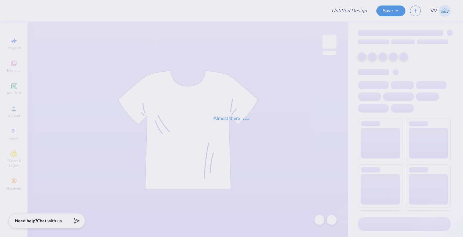
type input "Sweatshirt for KAP"
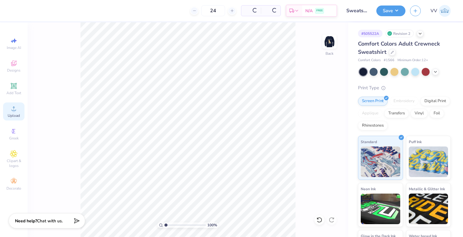
click at [10, 114] on span "Upload" at bounding box center [14, 115] width 12 height 5
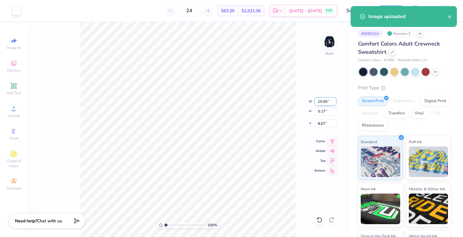
click at [324, 104] on input "15.00" at bounding box center [325, 101] width 22 height 9
type input "3.50"
type input "1.21"
type input "3.00"
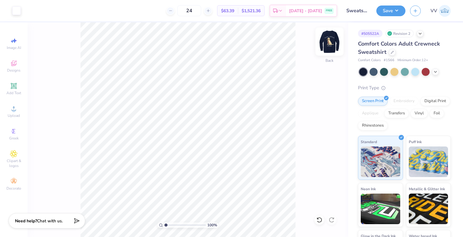
click at [329, 42] on img at bounding box center [329, 41] width 24 height 24
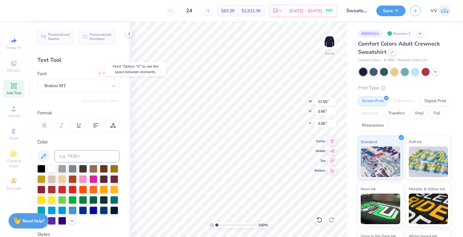
click at [101, 75] on div "Add Font" at bounding box center [107, 73] width 24 height 7
click at [102, 73] on div "Add Font" at bounding box center [107, 73] width 24 height 7
click at [111, 74] on div "Add Font" at bounding box center [107, 73] width 24 height 7
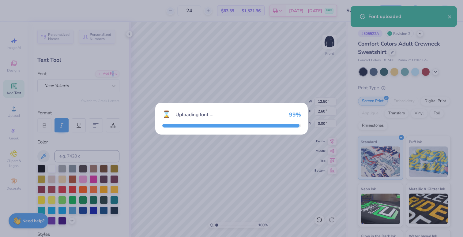
type input "15.05"
type input "2.94"
type input "2.83"
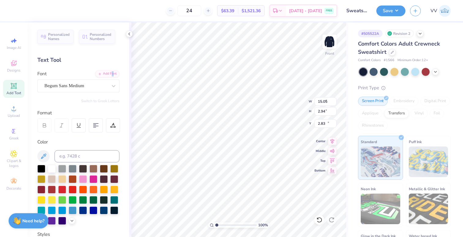
type input "5.48"
type input "0.92"
type input "15.08"
click at [96, 89] on div "Begum Sans Medium" at bounding box center [76, 85] width 64 height 9
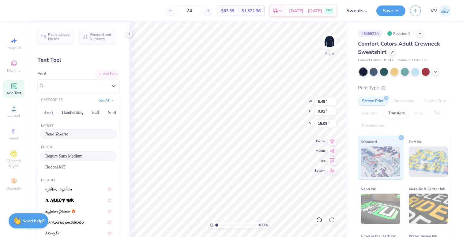
click at [81, 135] on div "Neue Yokarto" at bounding box center [78, 134] width 66 height 6
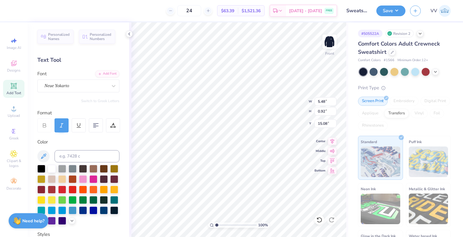
type input "7.47"
type input "1.58"
type input "14.75"
type input "15.05"
type input "2.94"
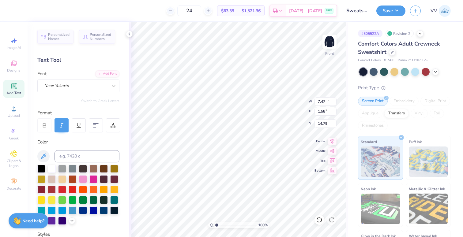
type input "2.83"
type textarea "Kappa Alpha Pi"
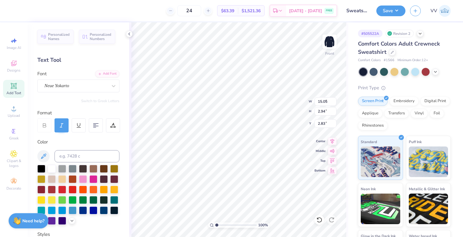
type input "8.78"
type input "2.01"
type input "3.30"
type input "7.47"
type input "1.58"
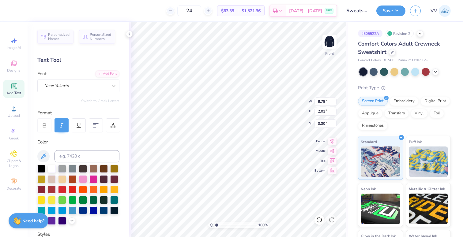
type input "14.75"
type textarea "Est. 2007"
type input "5.75"
type input "1.51"
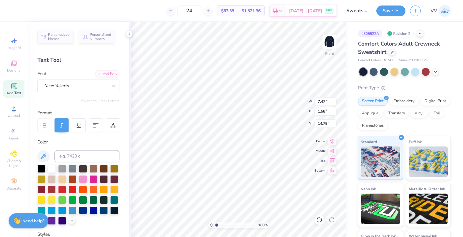
type input "14.78"
click at [297, 111] on div "100 % Front W 9.94 9.94 " H 11.30 11.30 " Y 3.30 3.30 " Center Middle Top Bottom" at bounding box center [238, 129] width 219 height 215
click at [320, 102] on input "8.78" at bounding box center [325, 101] width 22 height 9
type input "12.50"
type input "2.86"
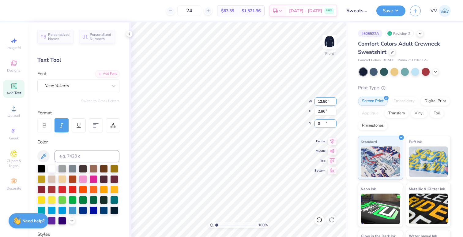
type input "3.00"
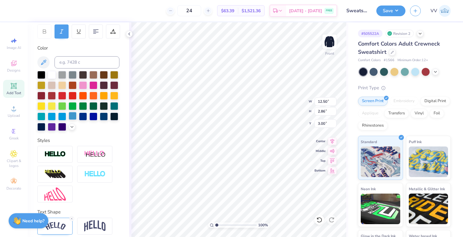
scroll to position [118, 0]
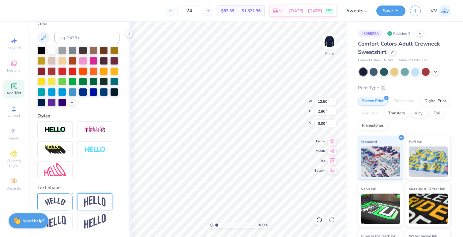
drag, startPoint x: 70, startPoint y: 193, endPoint x: 90, endPoint y: 201, distance: 21.0
click at [70, 193] on icon at bounding box center [72, 195] width 4 height 4
type input "11.23"
type input "1.40"
type input "3.73"
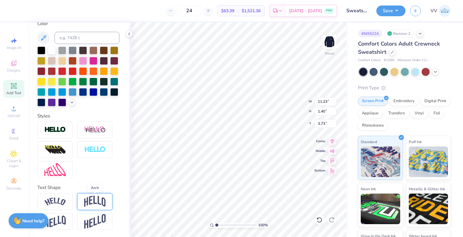
click at [91, 201] on img at bounding box center [94, 202] width 21 height 12
type input "3.36"
type input "2.75"
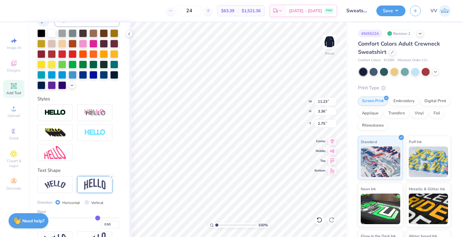
scroll to position [154, 0]
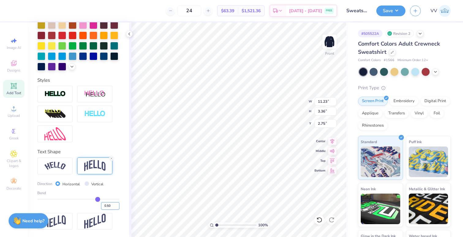
click at [105, 205] on input "0.50" at bounding box center [110, 206] width 18 height 8
type input ".2"
type input "0.2"
type input "0.20"
type input "2.05"
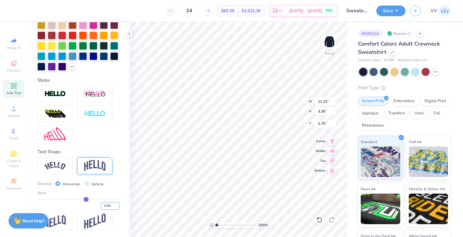
type input "3.40"
type input ".25"
type input "0.25"
type input "2.26"
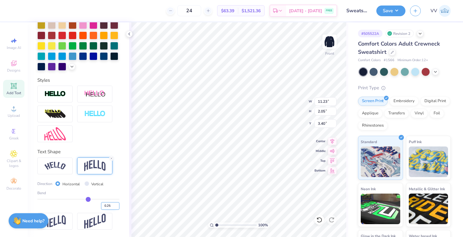
type input "3.30"
click at [105, 206] on input "0.25" at bounding box center [110, 206] width 18 height 8
type input ".4"
type input ".55"
type input "0.55"
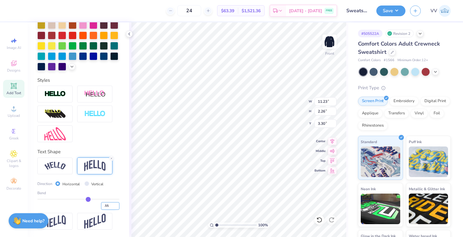
type input "0.55"
type input "3.61"
type input "2.63"
click at [105, 206] on input "0.55" at bounding box center [110, 206] width 18 height 8
type input ".45"
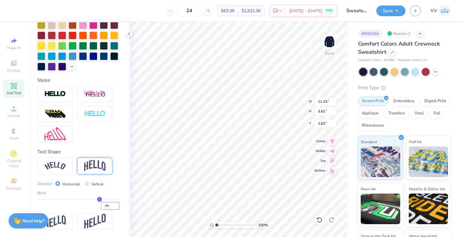
type input "0.45"
type input "3.13"
type input "2.87"
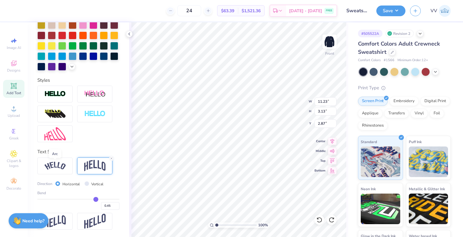
drag, startPoint x: 56, startPoint y: 168, endPoint x: 110, endPoint y: 161, distance: 54.6
click at [55, 168] on img at bounding box center [54, 166] width 21 height 8
type input "12.37"
type input "2.51"
type input "3.18"
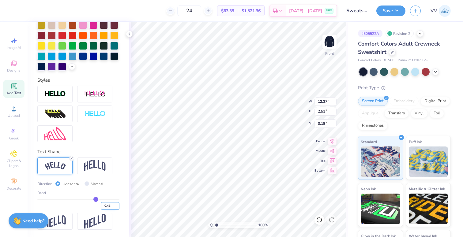
click at [110, 206] on input "0.45" at bounding box center [110, 206] width 18 height 8
type input ".55"
type input "0.55"
type input "12.58"
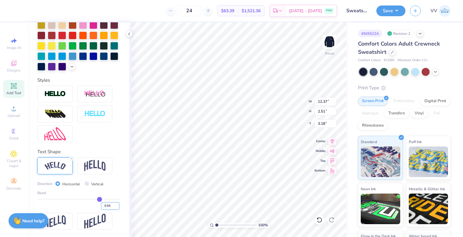
type input "3.12"
type input "2.87"
click at [323, 101] on input "12.58" at bounding box center [325, 101] width 22 height 9
type input "12.50"
type input "3.10"
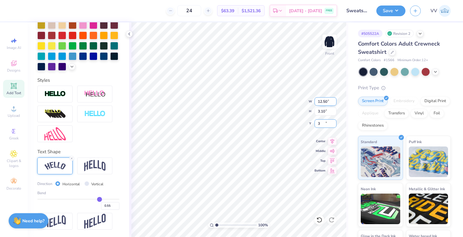
type input "3.00"
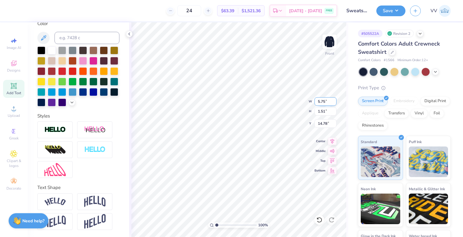
click at [324, 100] on input "5.75" at bounding box center [325, 101] width 22 height 9
type input "5.00"
type input "1.32"
type input "14.80"
click at [321, 123] on input "14.80" at bounding box center [325, 123] width 22 height 9
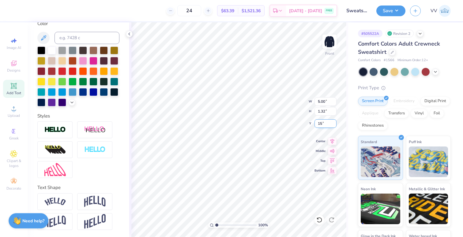
type input "15.00"
type input "3.00"
drag, startPoint x: 325, startPoint y: 124, endPoint x: 330, endPoint y: 122, distance: 5.7
click at [325, 124] on input "4.82" at bounding box center [325, 123] width 22 height 9
click at [325, 125] on input "4.85" at bounding box center [325, 123] width 22 height 9
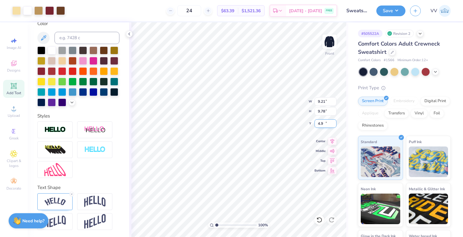
type input "4.90"
click at [321, 124] on input "3.00" at bounding box center [325, 123] width 22 height 9
type input "1.00"
click at [327, 125] on input "1.00" at bounding box center [325, 123] width 22 height 9
type input "0.50"
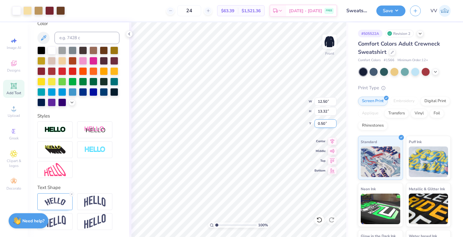
click at [325, 125] on input "0.50" at bounding box center [325, 123] width 22 height 9
type input "1.00"
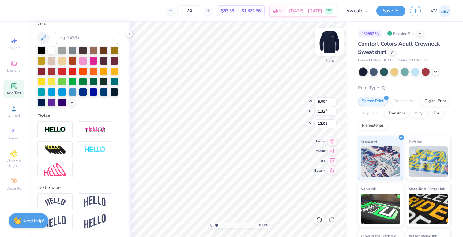
type input "13.01"
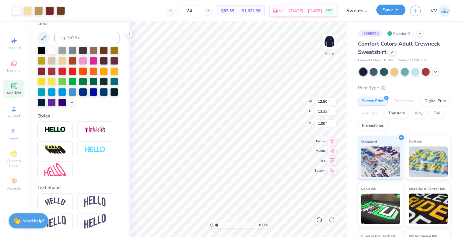
click at [391, 12] on button "Save" at bounding box center [390, 10] width 29 height 11
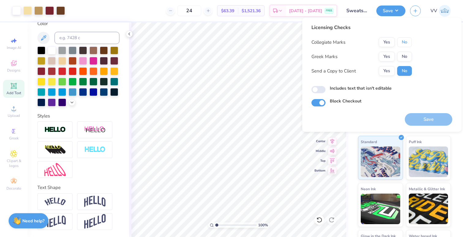
drag, startPoint x: 404, startPoint y: 41, endPoint x: 404, endPoint y: 47, distance: 6.1
click at [404, 41] on button "No" at bounding box center [404, 42] width 15 height 10
click at [404, 55] on button "No" at bounding box center [404, 57] width 15 height 10
click at [321, 91] on input "Includes text that isn't editable" at bounding box center [318, 89] width 14 height 7
checkbox input "true"
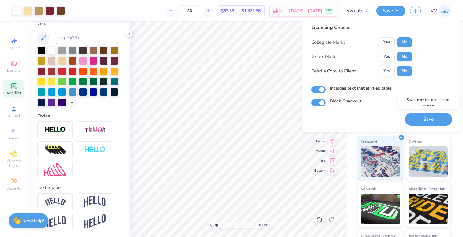
click at [423, 118] on button "Save" at bounding box center [428, 119] width 47 height 13
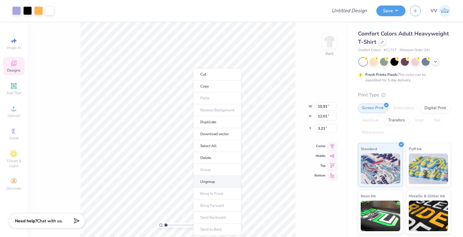
click at [211, 181] on li "Ungroup" at bounding box center [217, 182] width 48 height 12
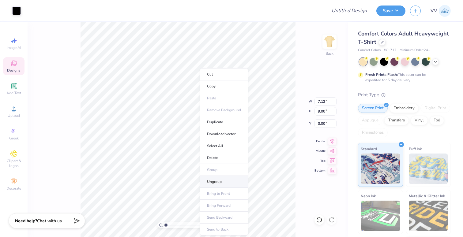
click at [215, 180] on li "Ungroup" at bounding box center [224, 182] width 48 height 12
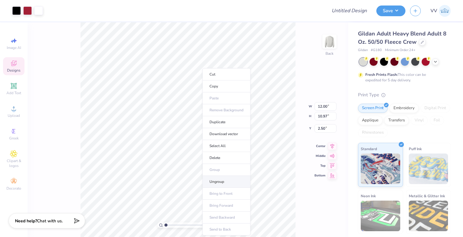
click at [218, 182] on li "Ungroup" at bounding box center [226, 182] width 48 height 12
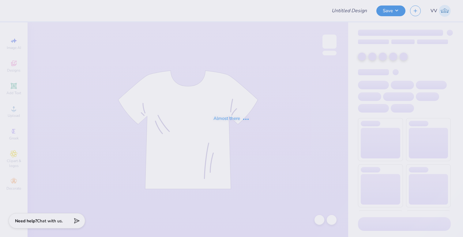
type input "hoodie"
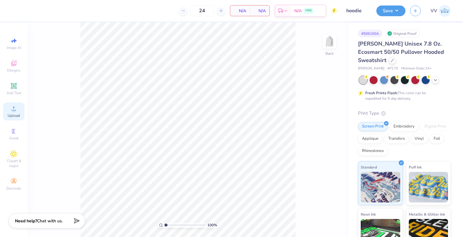
click at [9, 108] on div "Upload" at bounding box center [13, 112] width 21 height 18
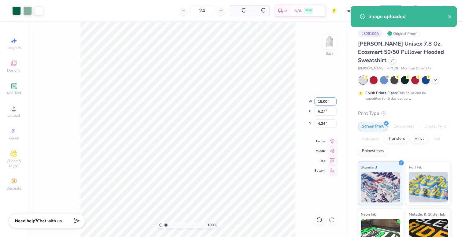
click at [322, 100] on input "15.00" at bounding box center [325, 101] width 22 height 9
type input "3.50"
type input "1.46"
type input "3.00"
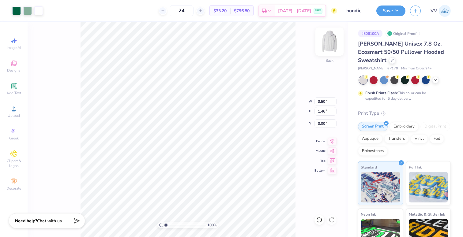
click at [327, 42] on img at bounding box center [329, 41] width 24 height 24
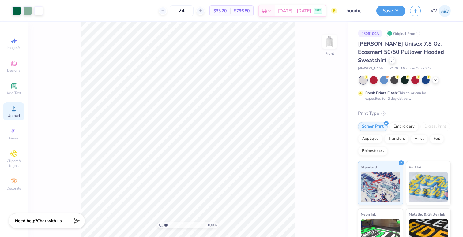
click at [12, 115] on span "Upload" at bounding box center [14, 115] width 12 height 5
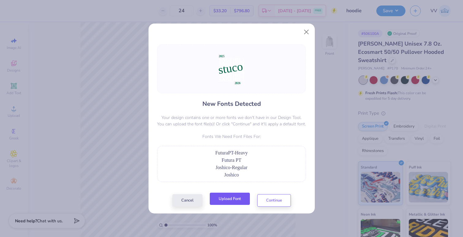
click at [223, 199] on button "Upload Font" at bounding box center [230, 199] width 40 height 13
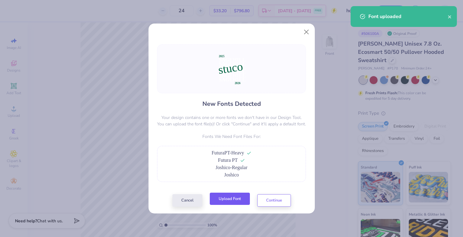
click at [245, 196] on button "Upload Font" at bounding box center [230, 199] width 40 height 13
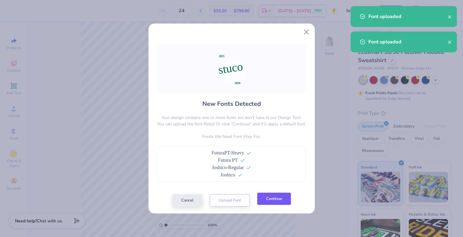
click at [280, 197] on button "Continue" at bounding box center [274, 199] width 34 height 13
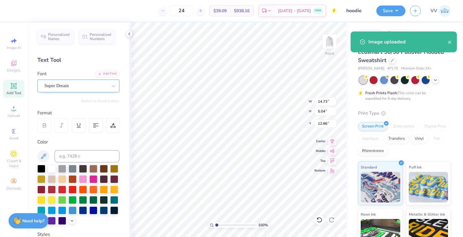
click at [66, 89] on div "Super Dream" at bounding box center [76, 85] width 64 height 9
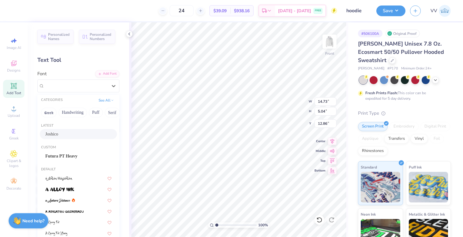
click at [58, 135] on span "Joshico" at bounding box center [51, 134] width 13 height 6
type input "11.82"
type input "8.05"
type input "11.65"
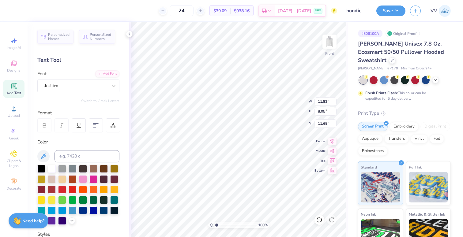
type input "3.34"
type input "1.02"
type input "8.84"
click at [71, 86] on div "Super Dream" at bounding box center [76, 85] width 64 height 9
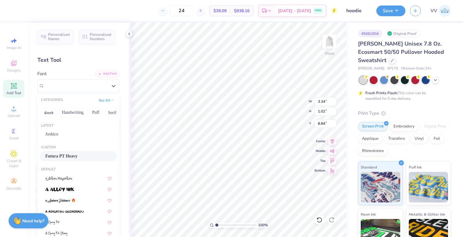
click at [66, 156] on span "Futura PT Heavy" at bounding box center [61, 156] width 32 height 6
type input "3.26"
type input "0.99"
type input "8.95"
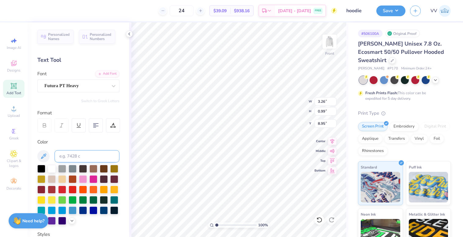
type input "3.31"
type input "1.02"
type input "22.14"
click at [60, 89] on div at bounding box center [75, 86] width 63 height 8
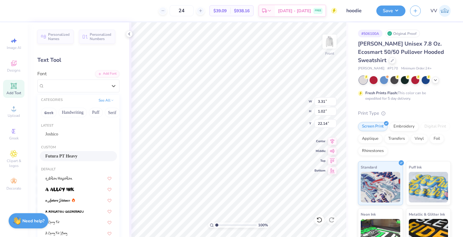
drag, startPoint x: 65, startPoint y: 154, endPoint x: 125, endPoint y: 177, distance: 64.0
click at [65, 154] on span "Futura PT Heavy" at bounding box center [61, 156] width 32 height 6
type input "0.99"
type input "22.25"
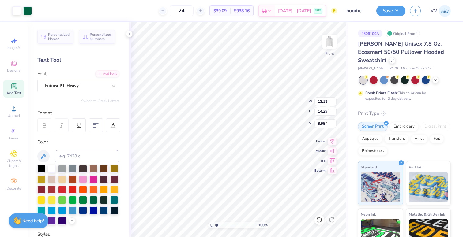
type input "7.05"
type input "8.13"
type input "2.27"
click at [222, 226] on input "range" at bounding box center [235, 226] width 41 height 6
click at [59, 85] on div "Super Dream" at bounding box center [76, 85] width 64 height 9
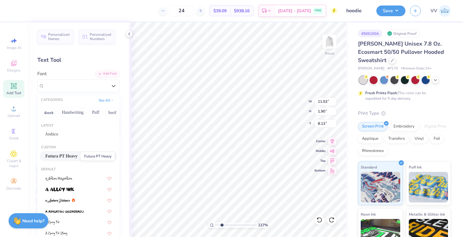
drag, startPoint x: 66, startPoint y: 157, endPoint x: 72, endPoint y: 157, distance: 6.2
click at [66, 157] on span "Futura PT Heavy" at bounding box center [61, 156] width 32 height 6
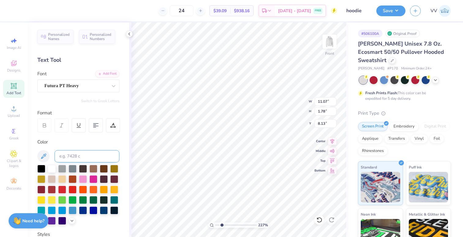
type input "11.07"
type input "1.78"
type input "8.32"
type input "11.82"
type input "8.05"
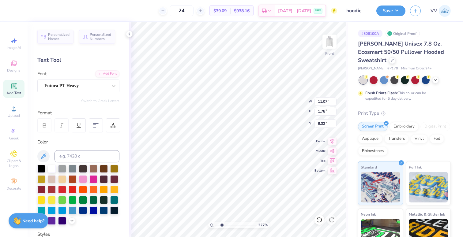
type input "9.75"
type input "11.53"
type input "1.90"
type input "10.10"
click at [70, 86] on div "Super Dream" at bounding box center [76, 85] width 64 height 9
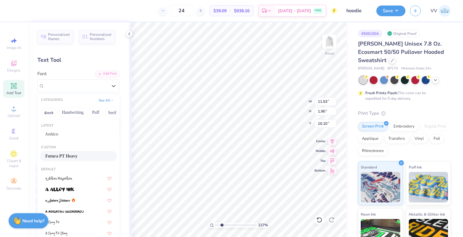
drag, startPoint x: 62, startPoint y: 154, endPoint x: 113, endPoint y: 144, distance: 52.8
click at [61, 154] on span "Futura PT Heavy" at bounding box center [61, 156] width 32 height 6
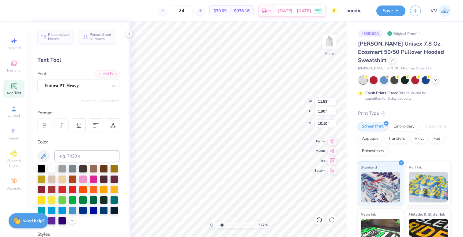
type input "11.07"
type input "1.78"
type input "10.28"
type input "11.53"
type input "1.90"
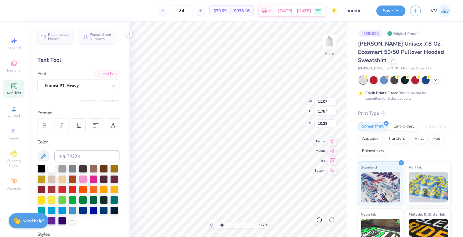
type input "12.07"
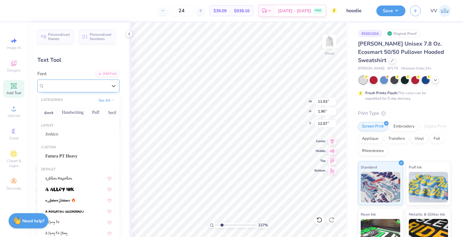
click at [66, 85] on div "Super Dream" at bounding box center [76, 85] width 64 height 9
click at [70, 156] on span "Futura PT Heavy" at bounding box center [61, 156] width 32 height 6
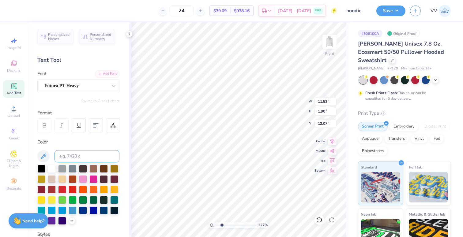
type input "11.07"
type input "1.78"
type input "12.32"
type input "11.53"
type input "1.90"
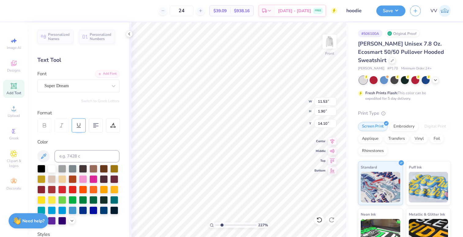
type input "14.04"
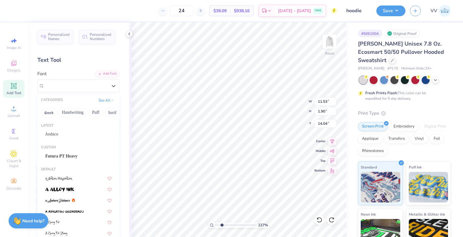
drag, startPoint x: 56, startPoint y: 88, endPoint x: 58, endPoint y: 121, distance: 33.1
click at [56, 88] on div "Super Dream" at bounding box center [76, 85] width 64 height 9
click at [63, 157] on span "Futura PT Heavy" at bounding box center [61, 156] width 32 height 6
type input "11.07"
type input "1.78"
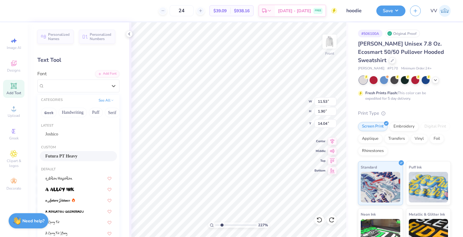
type input "14.29"
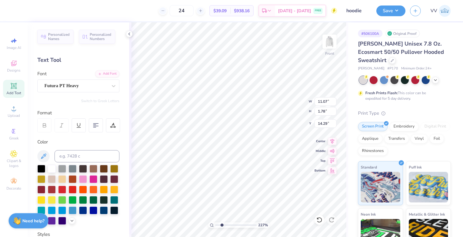
type input "11.53"
type input "1.90"
type input "16.00"
click at [59, 83] on div "Super Dream" at bounding box center [76, 85] width 64 height 9
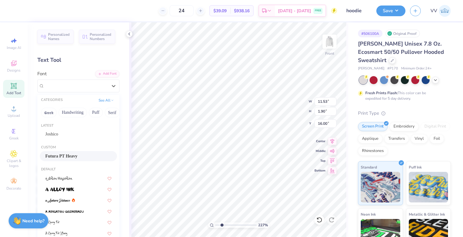
click at [55, 154] on span "Futura PT Heavy" at bounding box center [61, 156] width 32 height 6
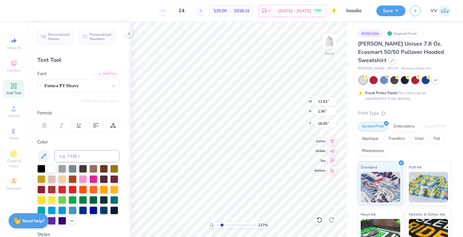
type input "11.07"
type input "1.78"
type input "16.26"
type input "11.53"
type input "1.90"
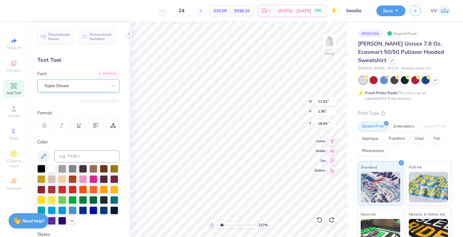
type input "17.97"
click at [66, 87] on div "Super Dream" at bounding box center [76, 85] width 64 height 9
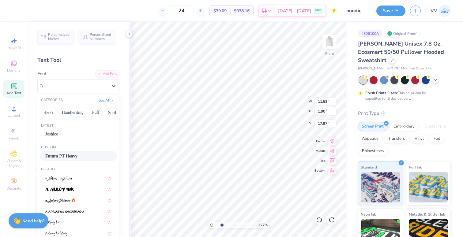
click at [73, 160] on div "Futura PT Heavy" at bounding box center [78, 156] width 77 height 10
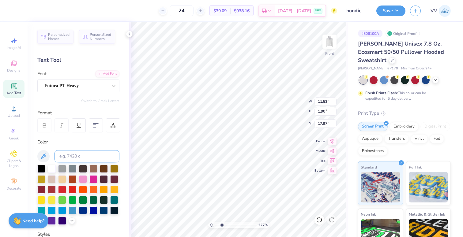
type input "11.07"
type input "1.78"
type input "18.23"
type input "8.30"
type input "2.72"
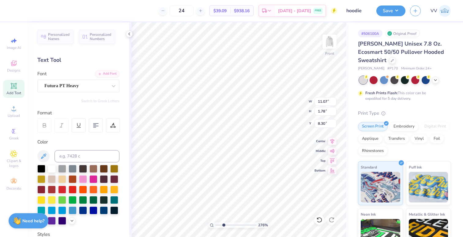
click at [224, 225] on input "range" at bounding box center [235, 226] width 41 height 6
type input "8.28"
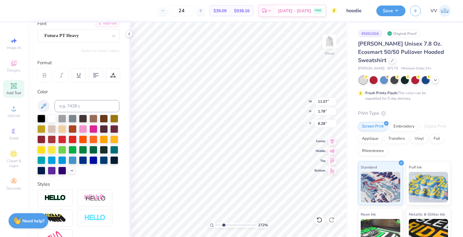
scroll to position [90, 0]
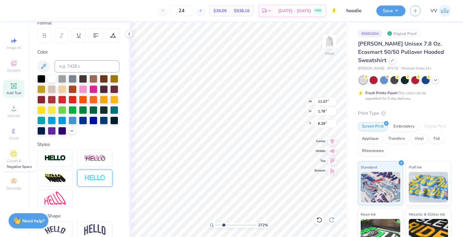
click at [88, 181] on img at bounding box center [94, 178] width 21 height 7
type input "11.09"
type input "1.80"
type input "8.27"
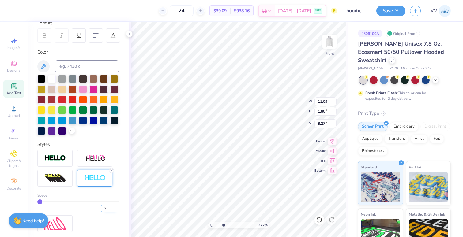
click at [116, 207] on input "2" at bounding box center [110, 209] width 18 height 8
click at [116, 207] on input "3" at bounding box center [110, 209] width 18 height 8
type input "4"
click at [116, 207] on input "4" at bounding box center [110, 209] width 18 height 8
type input "4"
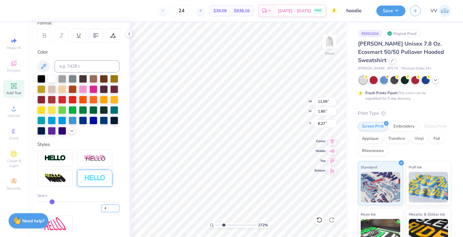
type input "11.14"
type input "1.86"
type input "8.25"
type input "11.07"
type input "1.78"
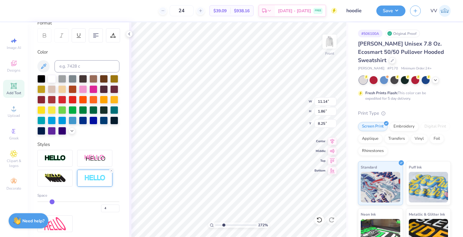
type input "10.28"
click at [85, 174] on div at bounding box center [94, 178] width 35 height 17
type input "11.09"
type input "1.80"
click at [106, 210] on input "1" at bounding box center [110, 209] width 18 height 8
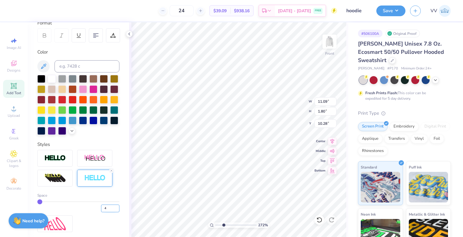
type input "4"
type input "11.14"
type input "1.86"
type input "10.25"
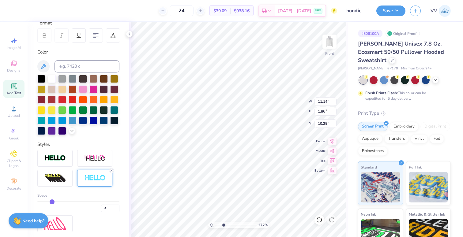
type input "11.07"
type input "1.78"
type input "12.32"
click at [97, 182] on div at bounding box center [94, 178] width 35 height 17
type input "11.09"
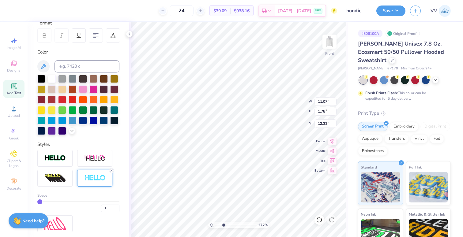
type input "1.80"
type input "12.31"
click at [105, 208] on input "1" at bounding box center [110, 209] width 18 height 8
type input "4"
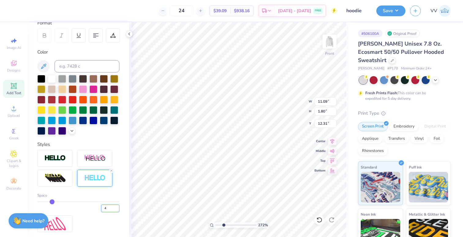
type input "11.14"
type input "1.86"
type input "12.28"
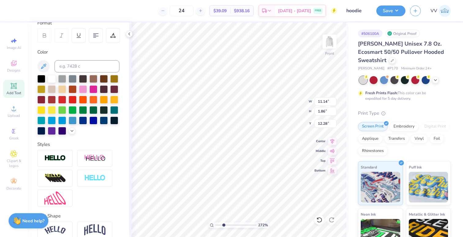
type input "11.07"
type input "1.78"
type input "14.29"
click at [92, 179] on img at bounding box center [94, 178] width 21 height 7
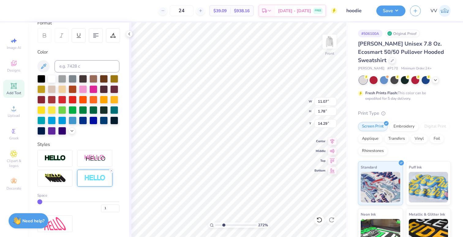
type input "11.09"
type input "1.80"
type input "14.28"
click at [106, 208] on input "1" at bounding box center [110, 209] width 18 height 8
type input "4"
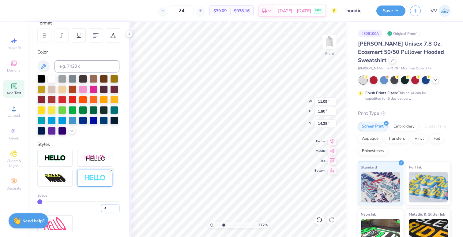
type input "4"
type input "11.14"
type input "1.86"
type input "14.25"
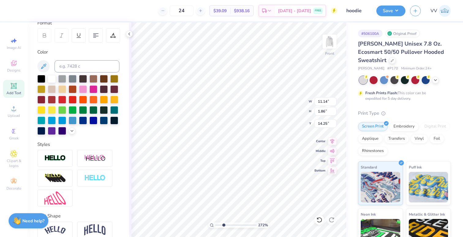
type input "11.07"
type input "1.78"
type input "16.26"
click at [91, 181] on img at bounding box center [94, 178] width 21 height 7
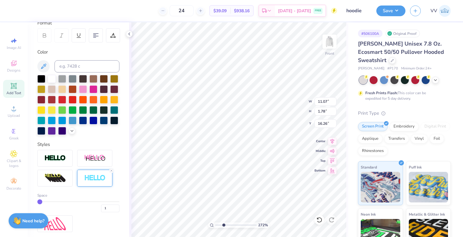
type input "11.09"
type input "1.80"
type input "16.25"
click at [106, 208] on input "1" at bounding box center [110, 209] width 18 height 8
type input "4"
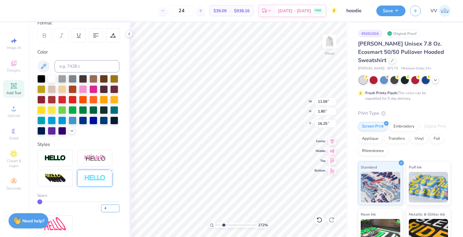
type input "4"
type input "11.14"
type input "1.86"
type input "16.22"
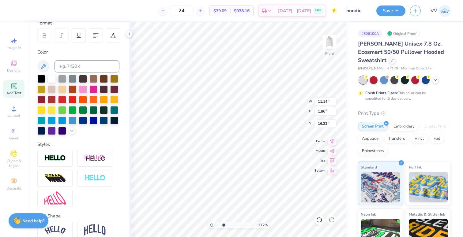
type input "11.07"
type input "1.78"
type input "18.23"
drag, startPoint x: 110, startPoint y: 181, endPoint x: 89, endPoint y: 215, distance: 39.9
click at [110, 181] on div at bounding box center [94, 178] width 35 height 17
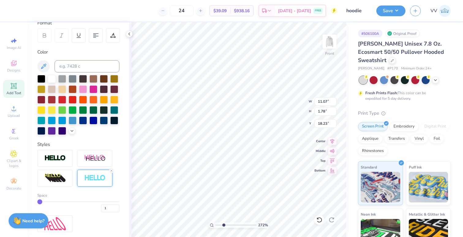
type input "11.09"
type input "1.80"
type input "18.22"
click at [108, 210] on input "1" at bounding box center [110, 209] width 18 height 8
type input "4"
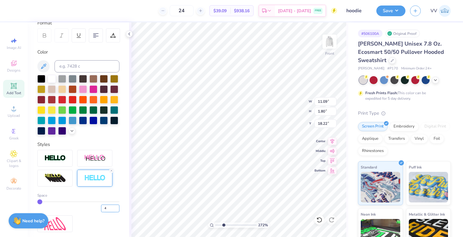
type input "4"
type input "11.14"
type input "1.86"
type input "18.19"
type input "1.56"
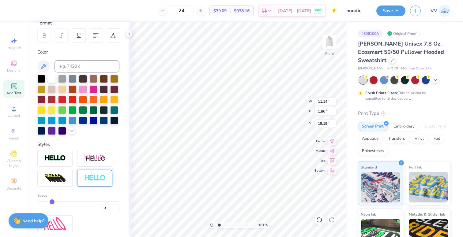
drag, startPoint x: 220, startPoint y: 226, endPoint x: 230, endPoint y: 222, distance: 11.2
click at [219, 226] on input "range" at bounding box center [235, 226] width 41 height 6
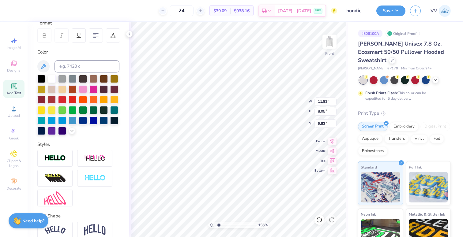
type input "9.83"
type input "11.48"
type input "7.82"
type input "10.10"
drag, startPoint x: 219, startPoint y: 224, endPoint x: 224, endPoint y: 224, distance: 4.9
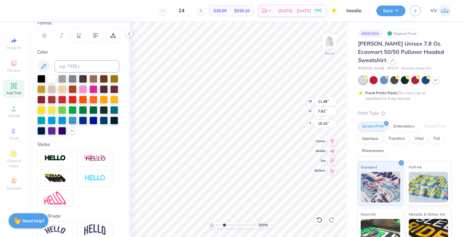
click at [224, 224] on input "range" at bounding box center [235, 226] width 41 height 6
type input "1"
click at [207, 226] on div "100 %" at bounding box center [238, 129] width 215 height 215
click at [322, 110] on input "14.29" at bounding box center [325, 111] width 22 height 9
type input "13"
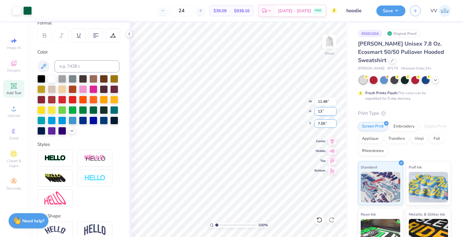
type input "10.44"
type input "13.00"
type input "6.00"
click at [398, 11] on button "Save" at bounding box center [390, 10] width 29 height 11
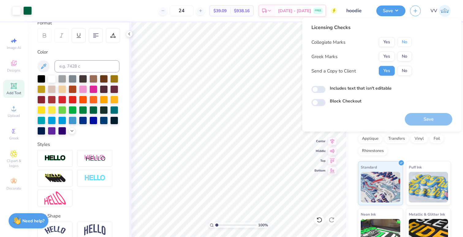
drag, startPoint x: 401, startPoint y: 44, endPoint x: 402, endPoint y: 51, distance: 6.8
click at [401, 44] on button "No" at bounding box center [404, 42] width 15 height 10
click at [403, 55] on button "No" at bounding box center [404, 57] width 15 height 10
drag, startPoint x: 322, startPoint y: 90, endPoint x: 401, endPoint y: 119, distance: 84.4
click at [321, 90] on input "Includes text that isn't editable" at bounding box center [318, 89] width 14 height 7
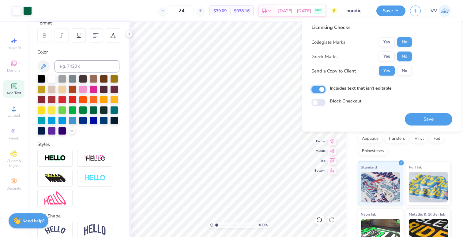
checkbox input "true"
click at [431, 122] on button "Save" at bounding box center [428, 119] width 47 height 13
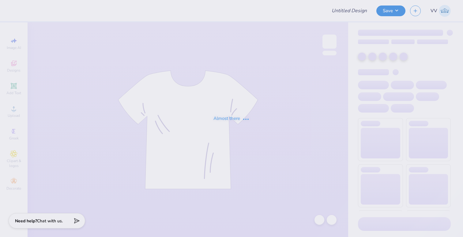
type input "S&S Design 2"
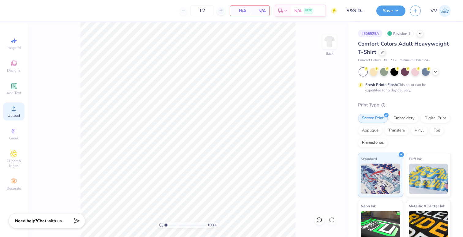
click at [16, 111] on icon at bounding box center [13, 108] width 7 height 7
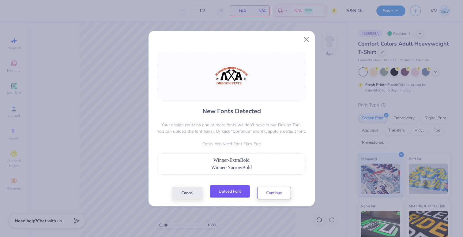
click at [230, 190] on button "Upload Font" at bounding box center [230, 192] width 40 height 13
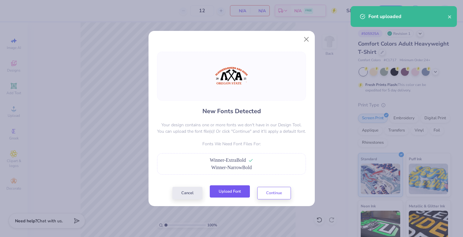
click at [234, 194] on button "Upload Font" at bounding box center [230, 192] width 40 height 13
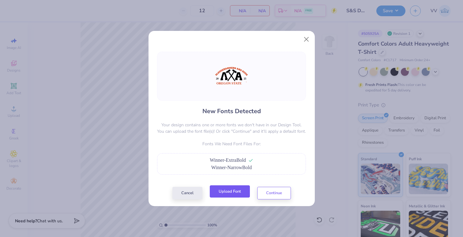
click at [231, 191] on button "Upload Font" at bounding box center [230, 192] width 40 height 13
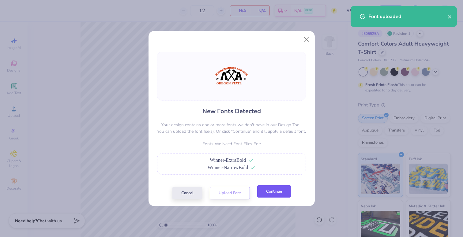
click at [276, 194] on button "Continue" at bounding box center [274, 192] width 34 height 13
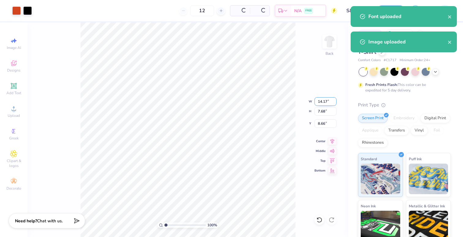
click at [321, 102] on input "14.17" at bounding box center [325, 101] width 22 height 9
type input "12.00"
type input "6.50"
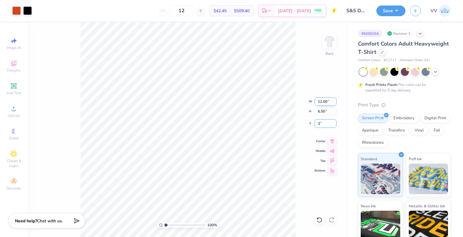
type input "3.00"
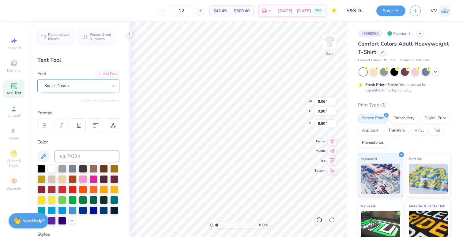
click at [72, 80] on div "Super Dream" at bounding box center [78, 86] width 82 height 13
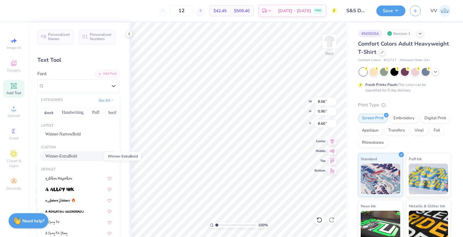
click at [77, 156] on span "Winner-ExtraBold" at bounding box center [61, 156] width 32 height 6
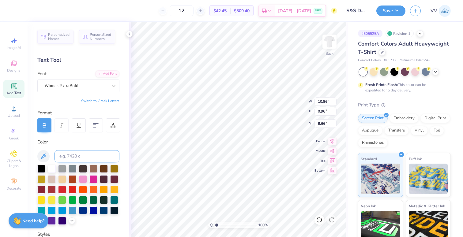
type input "10.86"
type input "0.96"
type input "8.66"
click at [221, 225] on input "range" at bounding box center [235, 226] width 41 height 6
type input "1.69"
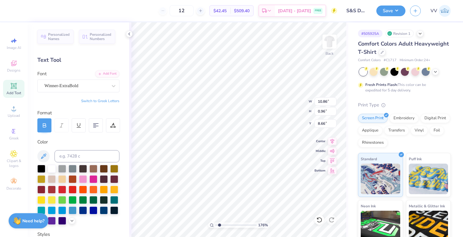
click at [219, 226] on input "range" at bounding box center [235, 226] width 41 height 6
type input "8.49"
type input "12.00"
type input "5.64"
type input "3.00"
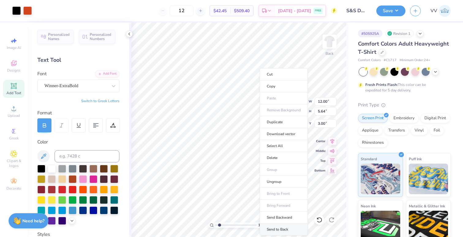
click at [277, 230] on li "Send to Back" at bounding box center [284, 230] width 48 height 12
type input "1.08"
type input "0.68"
type input "6.97"
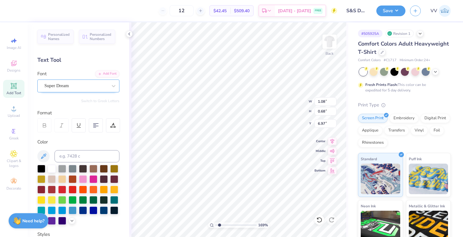
click at [67, 82] on div at bounding box center [75, 86] width 63 height 8
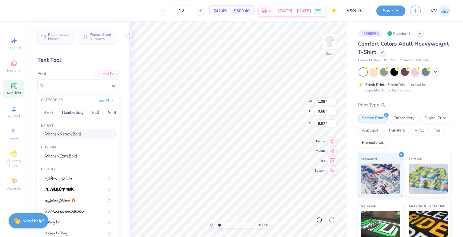
click at [77, 134] on span "Winner-NarrowBold" at bounding box center [63, 134] width 36 height 6
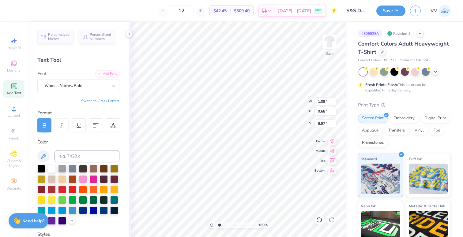
type input "1.06"
type input "0.75"
type input "7.00"
type input "1.12"
type input "0.68"
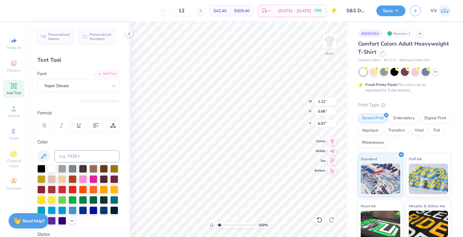
type input "7.00"
click at [85, 83] on div "Super Dream" at bounding box center [76, 85] width 64 height 9
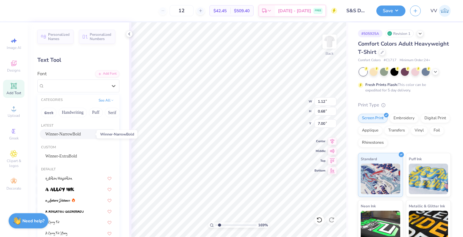
click at [81, 136] on span "Winner-NarrowBold" at bounding box center [63, 134] width 36 height 6
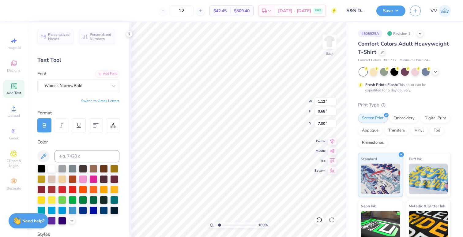
type input "1.06"
type input "0.75"
type input "7.00"
type input "1"
drag, startPoint x: 220, startPoint y: 225, endPoint x: 214, endPoint y: 227, distance: 6.3
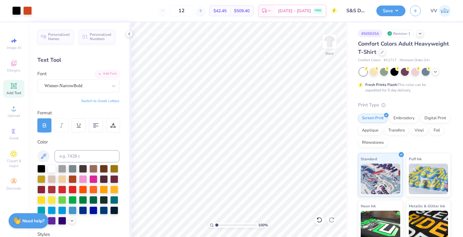
click at [214, 227] on div "100 %" at bounding box center [238, 226] width 61 height 6
click at [395, 11] on button "Save" at bounding box center [390, 10] width 29 height 11
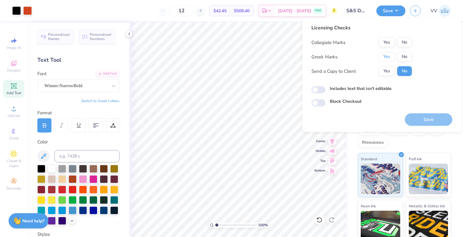
click at [387, 53] on button "Yes" at bounding box center [387, 57] width 16 height 10
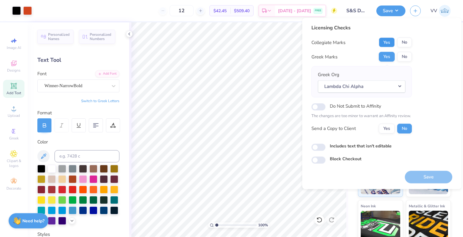
click at [388, 44] on button "Yes" at bounding box center [387, 43] width 16 height 10
click at [317, 145] on input "Includes text that isn't editable" at bounding box center [318, 147] width 14 height 7
checkbox input "true"
drag, startPoint x: 429, startPoint y: 177, endPoint x: 390, endPoint y: 141, distance: 52.9
click at [429, 177] on button "Save" at bounding box center [428, 177] width 47 height 13
